Goal: Task Accomplishment & Management: Manage account settings

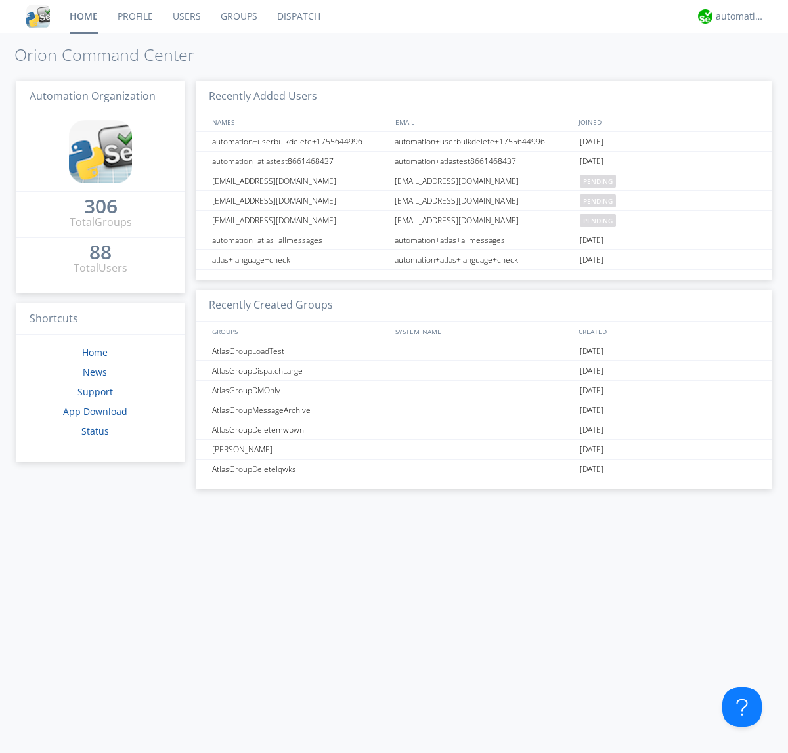
click at [186, 16] on link "Users" at bounding box center [187, 16] width 48 height 33
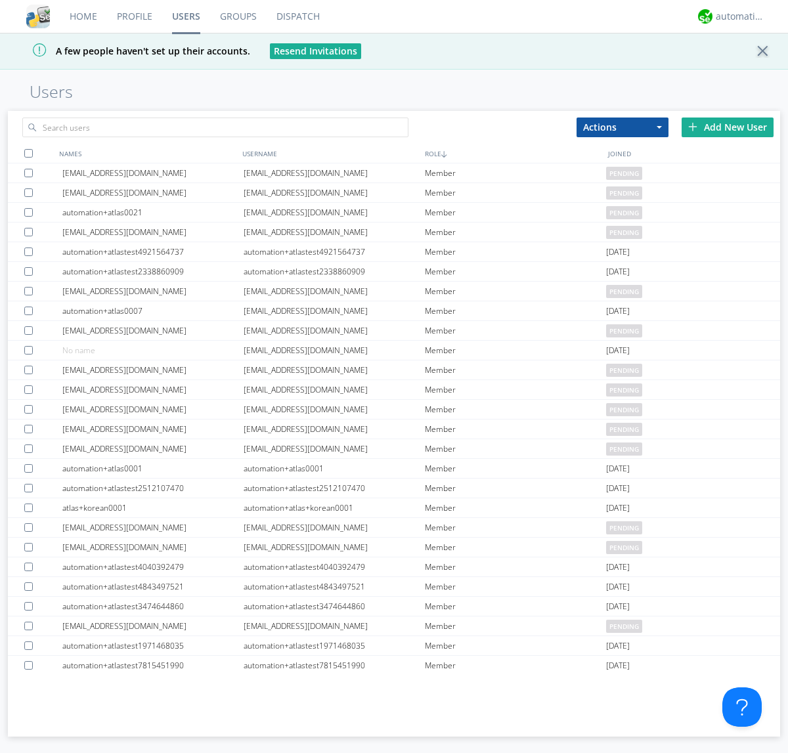
click at [728, 127] on div "Add New User" at bounding box center [728, 128] width 92 height 20
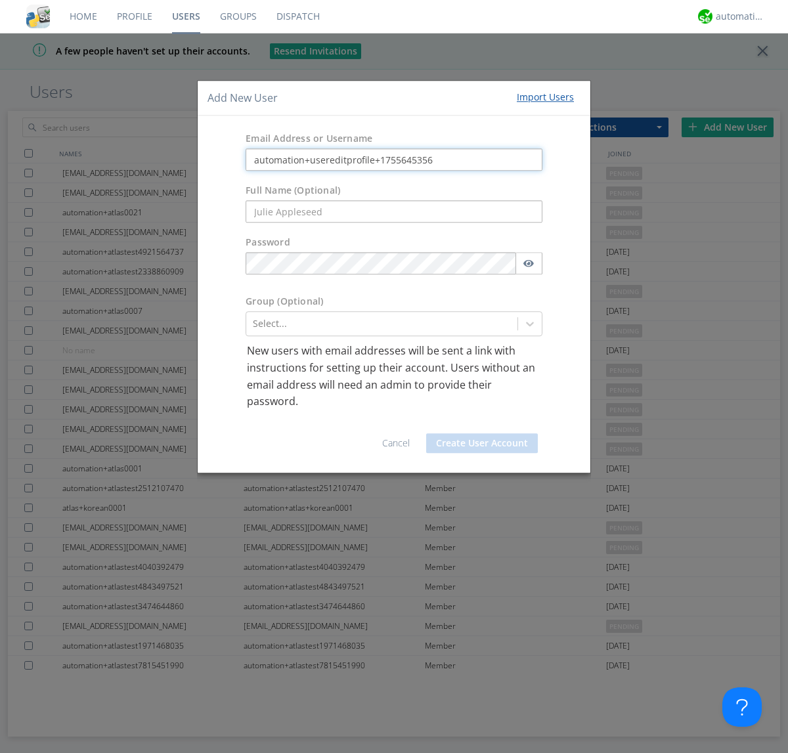
type input "automation+usereditprofile+1755645356"
click at [482, 443] on button "Create User Account" at bounding box center [482, 444] width 112 height 20
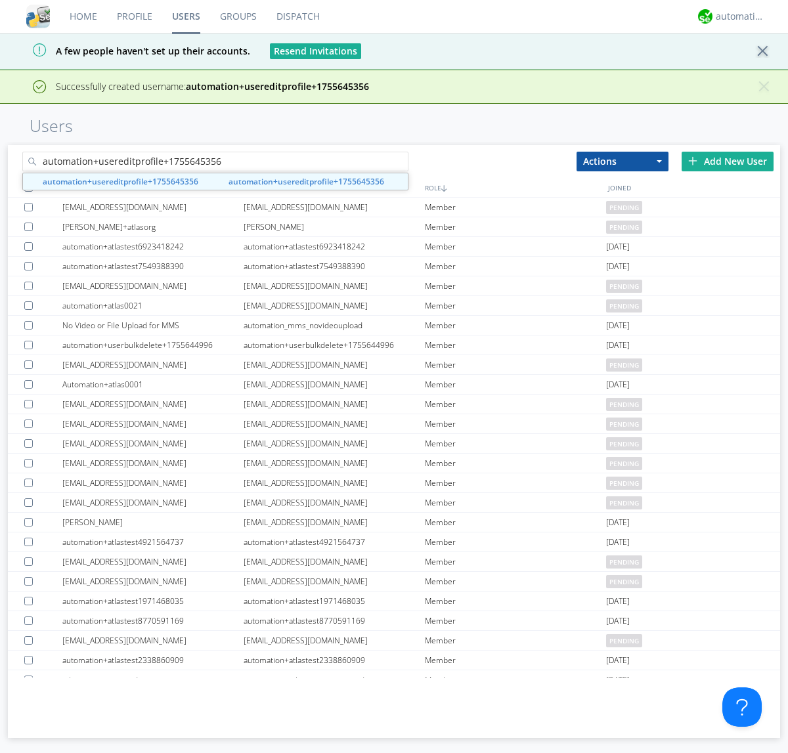
type input "automation+usereditprofile+1755645356"
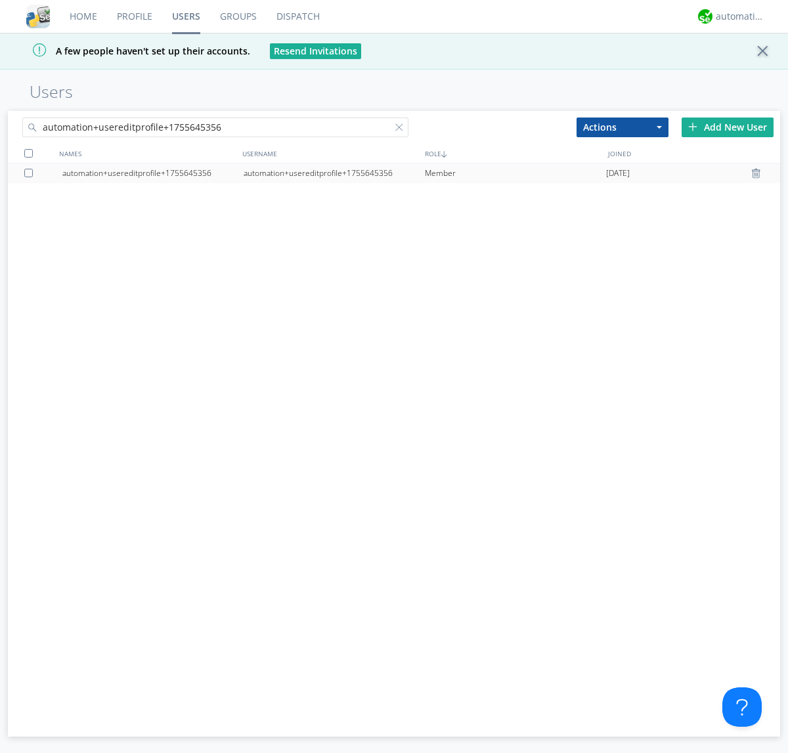
click at [334, 173] on div "automation+usereditprofile+1755645356" at bounding box center [334, 174] width 181 height 20
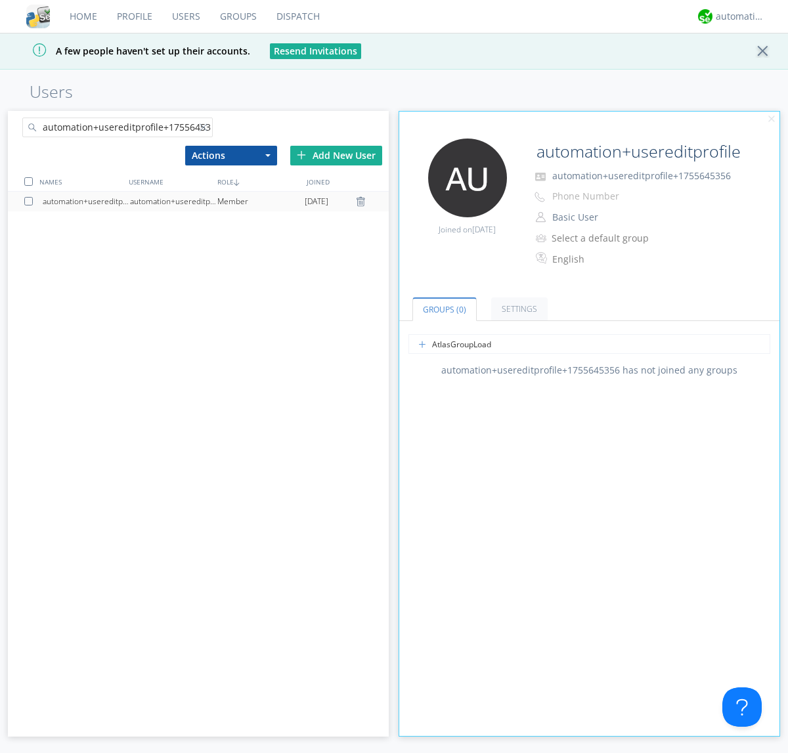
type input "AtlasGroupLoadTest"
